Goal: Check status: Check status

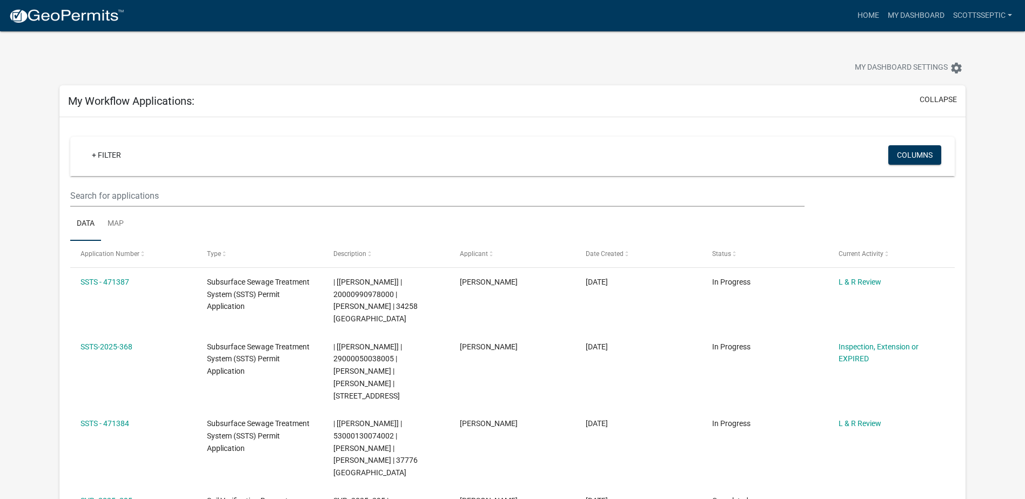
scroll to position [162, 0]
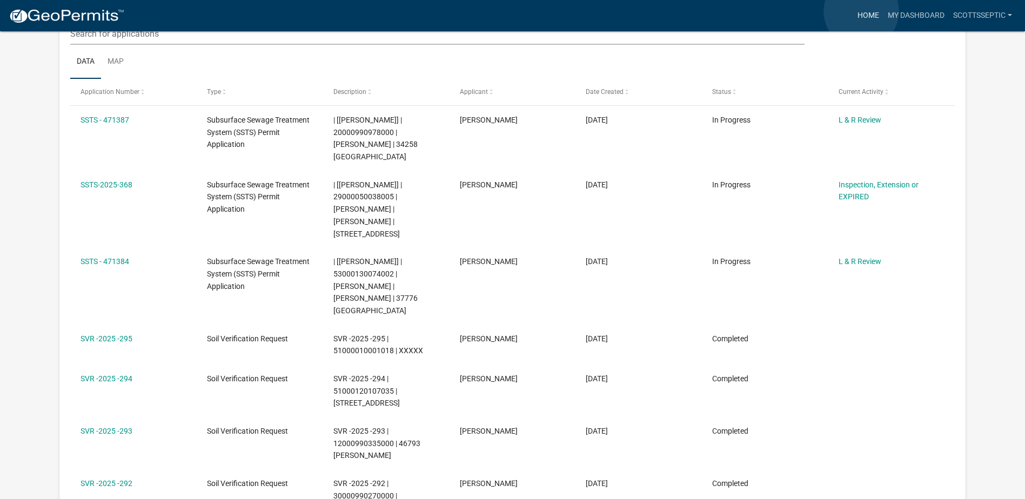
click at [861, 13] on link "Home" at bounding box center [868, 15] width 30 height 21
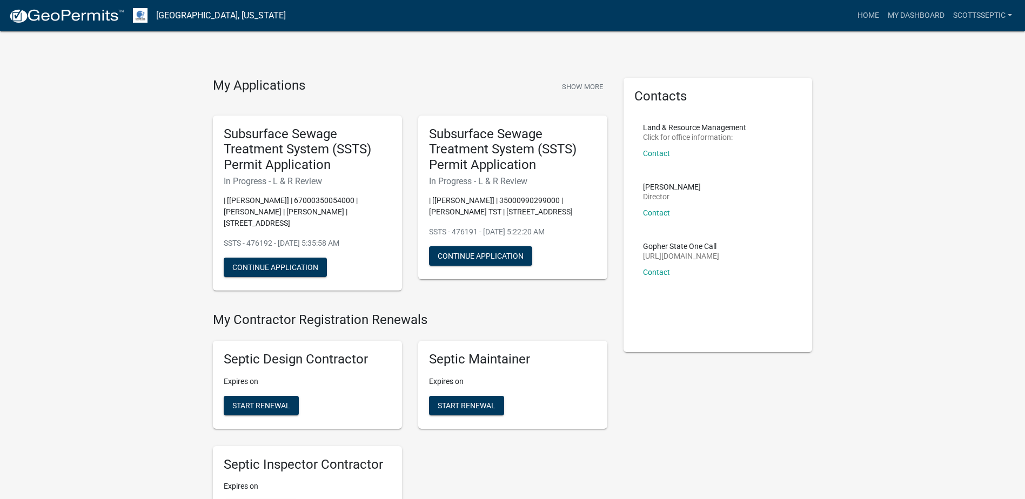
click at [78, 14] on img at bounding box center [67, 16] width 116 height 16
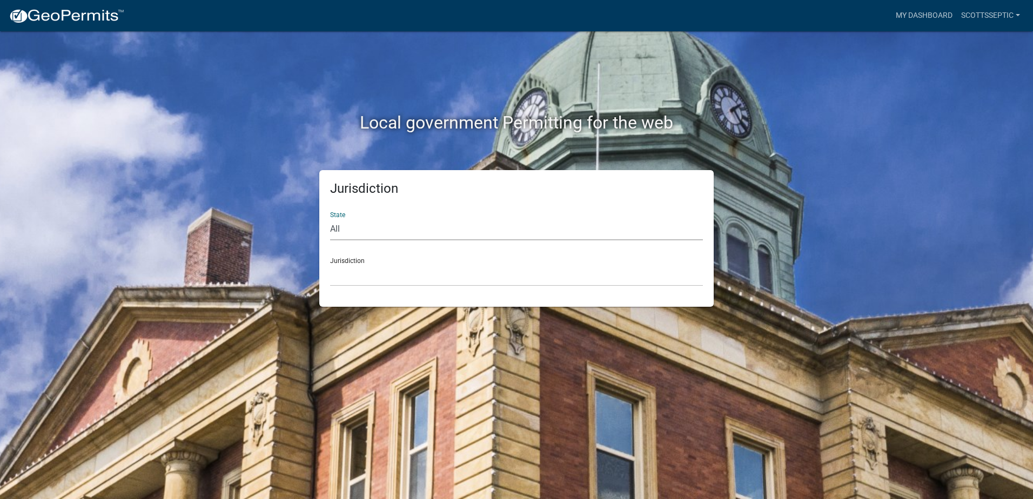
click at [341, 226] on select "All [US_STATE] [US_STATE] [US_STATE] [US_STATE] [US_STATE] [US_STATE] [US_STATE…" at bounding box center [516, 229] width 373 height 22
select select "[US_STATE]"
click at [330, 218] on select "All [US_STATE] [US_STATE] [US_STATE] [US_STATE] [US_STATE] [US_STATE] [US_STATE…" at bounding box center [516, 229] width 373 height 22
click at [339, 264] on div "Jurisdiction [GEOGRAPHIC_DATA], [US_STATE] [GEOGRAPHIC_DATA], [US_STATE] [GEOGR…" at bounding box center [516, 267] width 373 height 37
click at [341, 283] on select "[GEOGRAPHIC_DATA], [US_STATE] [GEOGRAPHIC_DATA], [US_STATE] [GEOGRAPHIC_DATA], …" at bounding box center [516, 275] width 373 height 22
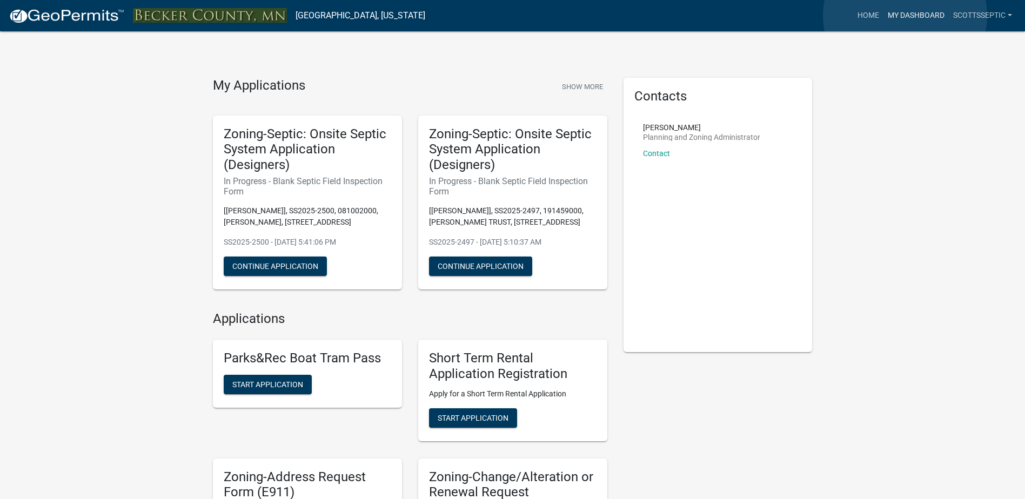
click at [905, 16] on link "My Dashboard" at bounding box center [915, 15] width 65 height 21
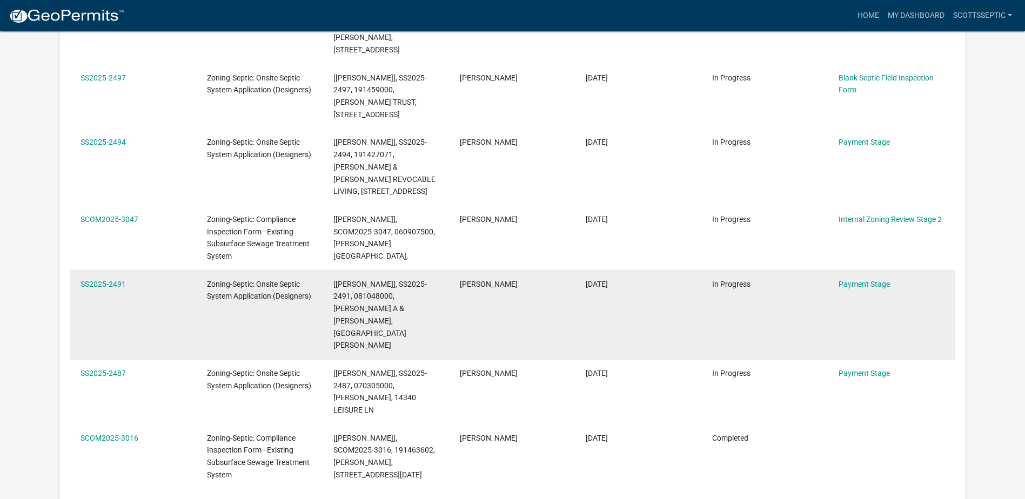
scroll to position [270, 0]
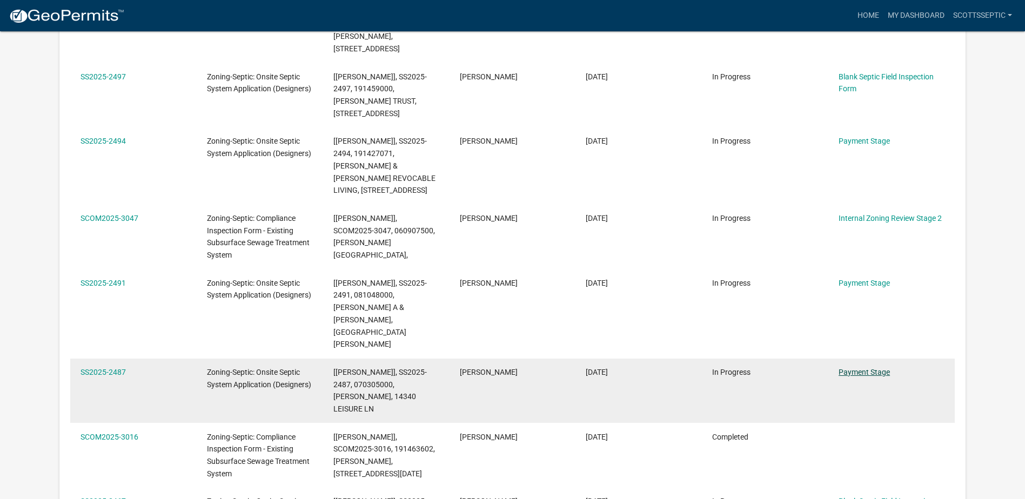
click at [855, 368] on link "Payment Stage" at bounding box center [864, 372] width 51 height 9
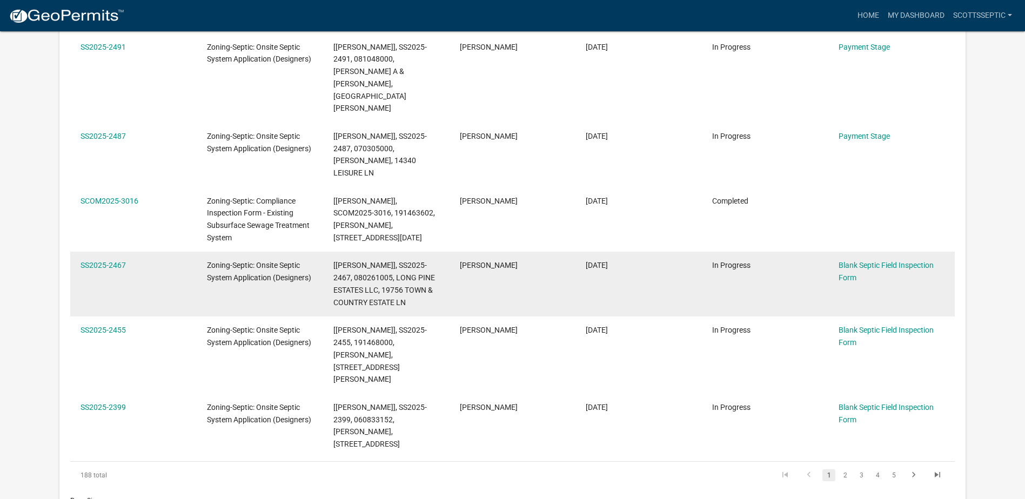
scroll to position [521, 0]
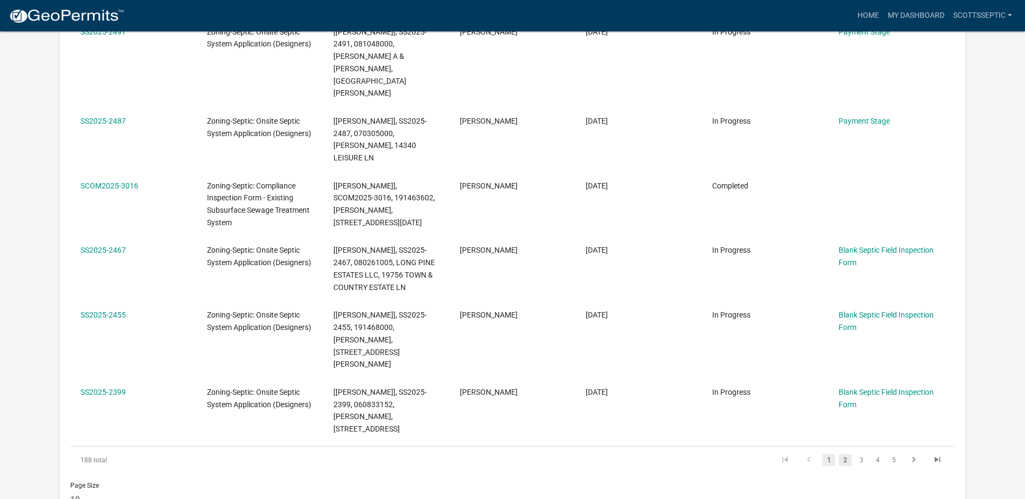
click at [844, 454] on link "2" at bounding box center [845, 460] width 13 height 12
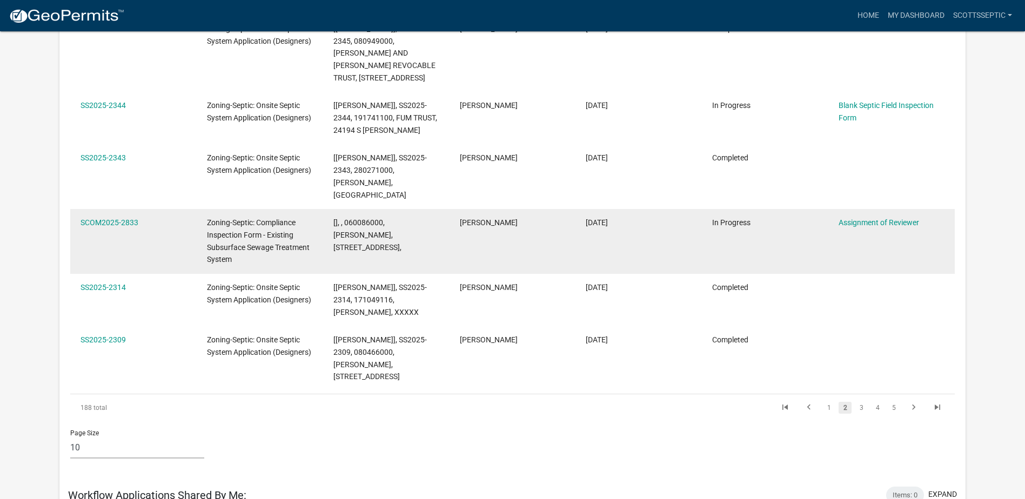
scroll to position [540, 0]
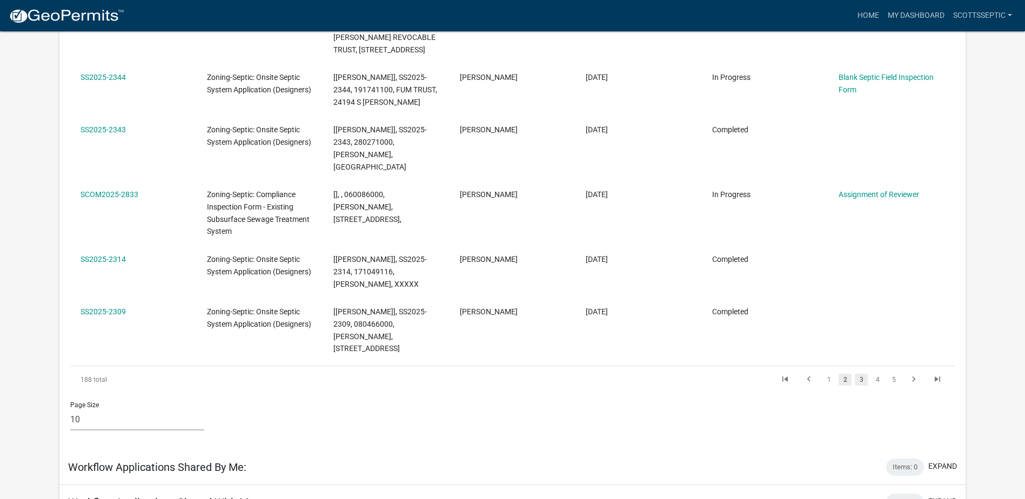
click at [862, 374] on link "3" at bounding box center [861, 380] width 13 height 12
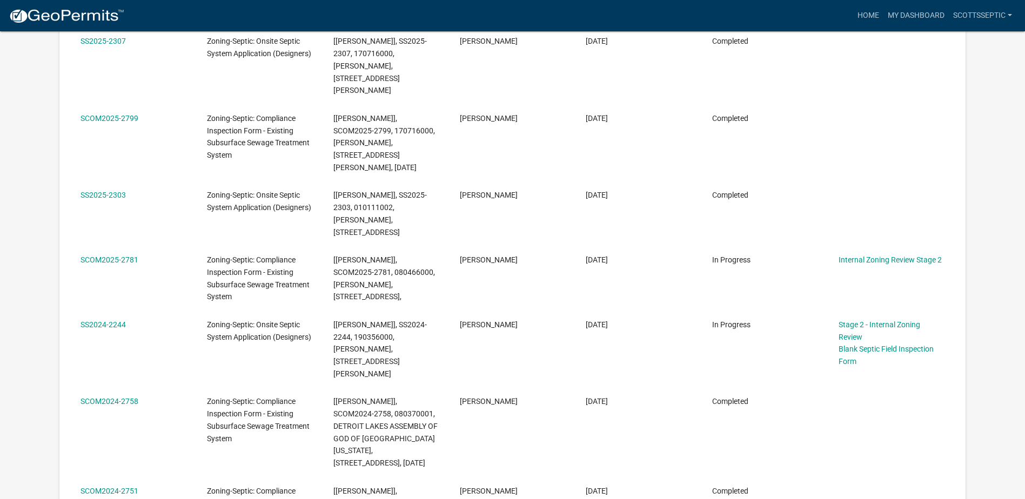
scroll to position [553, 0]
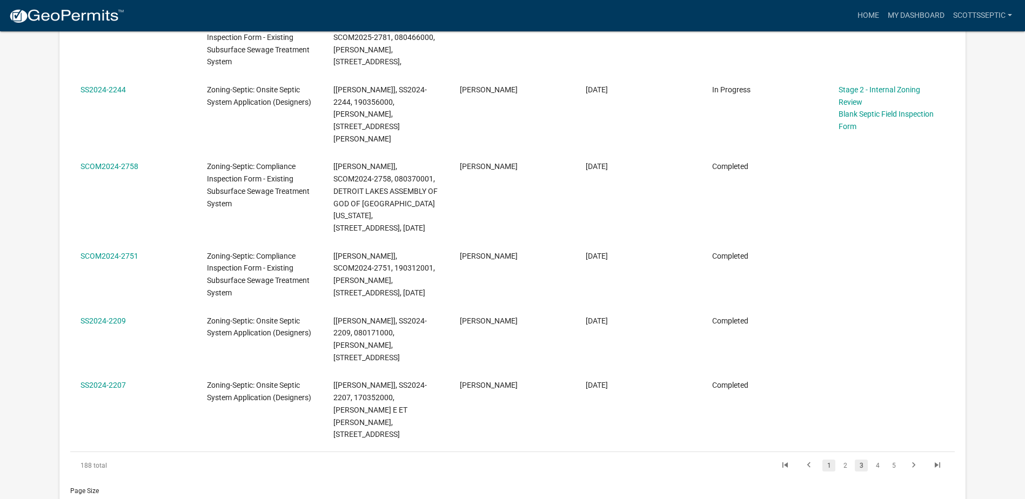
click at [829, 460] on link "1" at bounding box center [828, 466] width 13 height 12
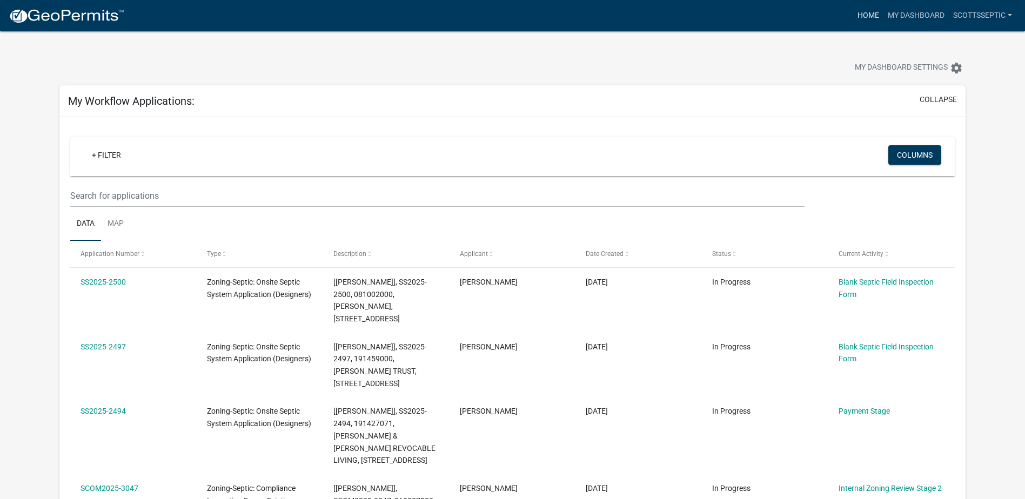
click at [869, 12] on link "Home" at bounding box center [868, 15] width 30 height 21
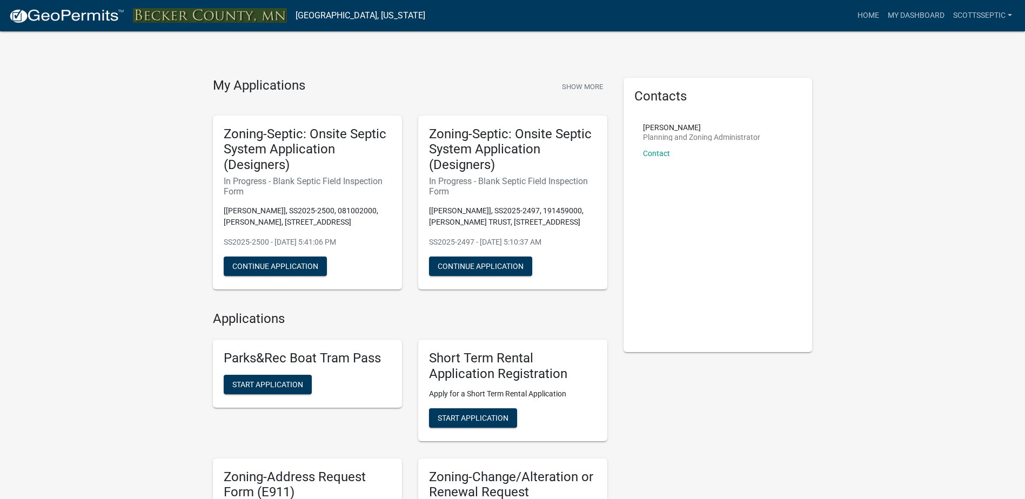
click at [39, 13] on img at bounding box center [67, 16] width 116 height 16
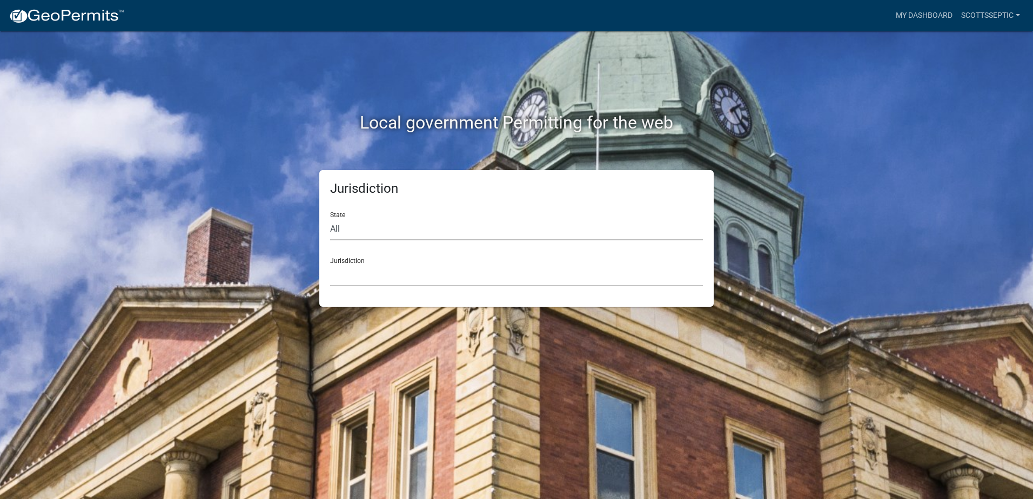
click at [334, 230] on select "All [US_STATE] [US_STATE] [US_STATE] [US_STATE] [US_STATE] [US_STATE] [US_STATE…" at bounding box center [516, 229] width 373 height 22
select select "[US_STATE]"
click at [330, 218] on select "All [US_STATE] [US_STATE] [US_STATE] [US_STATE] [US_STATE] [US_STATE] [US_STATE…" at bounding box center [516, 229] width 373 height 22
click at [343, 281] on select "[GEOGRAPHIC_DATA], [US_STATE] [GEOGRAPHIC_DATA], [US_STATE] [GEOGRAPHIC_DATA], …" at bounding box center [516, 275] width 373 height 22
